Goal: Navigation & Orientation: Find specific page/section

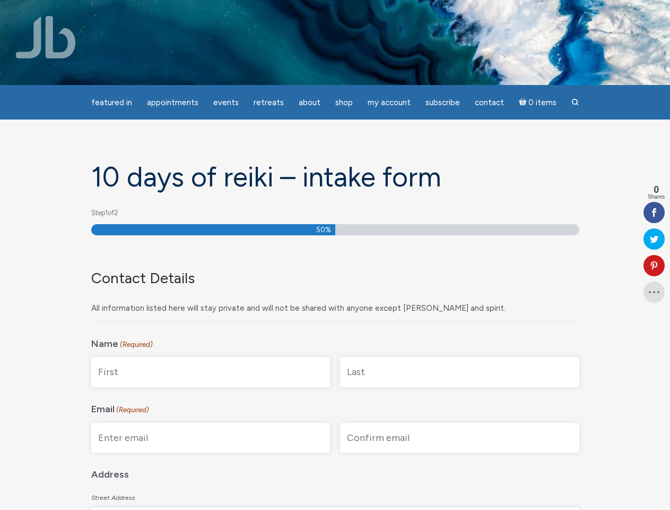
click at [335, 255] on div "Contact Details All information listed here will stay private and will not be s…" at bounding box center [335, 283] width 488 height 78
click at [173, 102] on span "Appointments" at bounding box center [172, 103] width 51 height 10
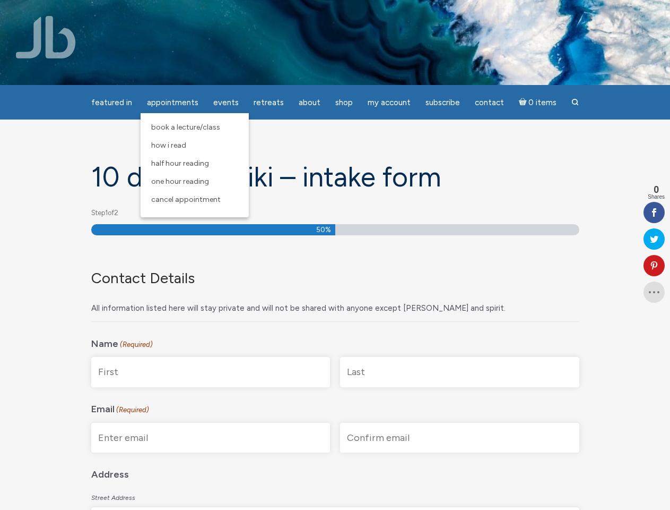
click at [226, 102] on span "Events" at bounding box center [225, 103] width 25 height 10
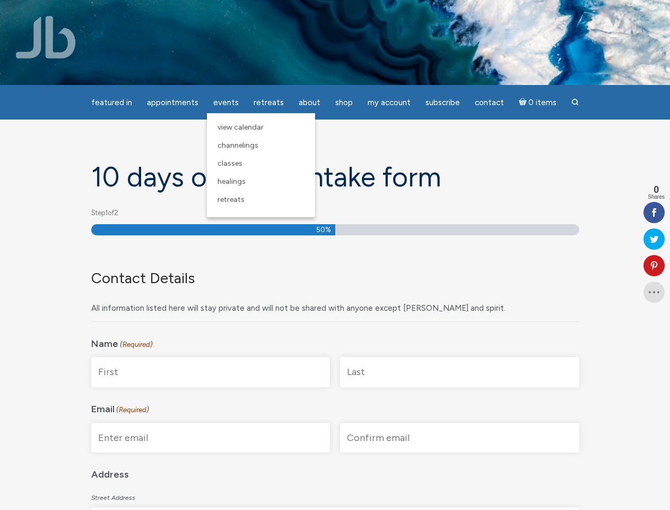
click at [309, 102] on span "About" at bounding box center [310, 103] width 22 height 10
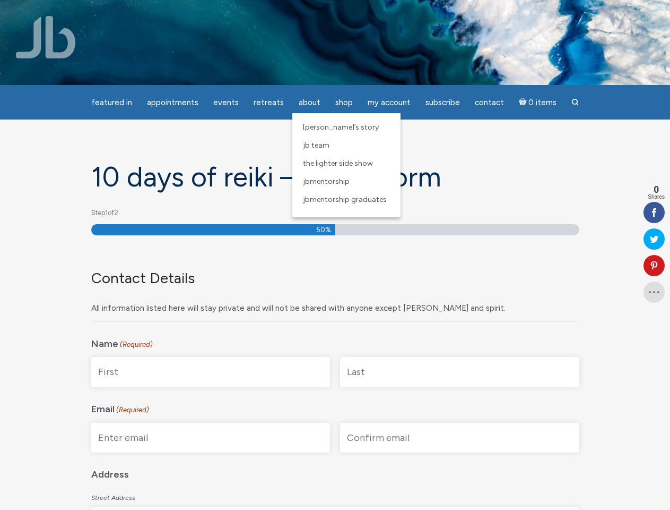
click at [389, 102] on span "My Account" at bounding box center [389, 103] width 43 height 10
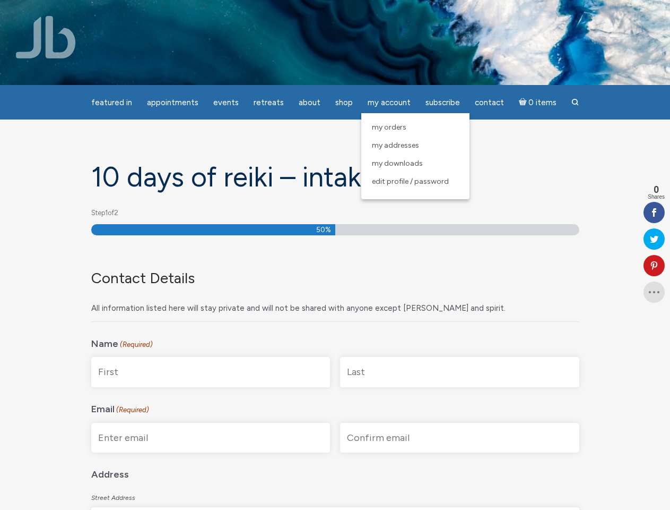
click at [655, 265] on icon at bounding box center [654, 265] width 21 height 8
